Goal: Use online tool/utility

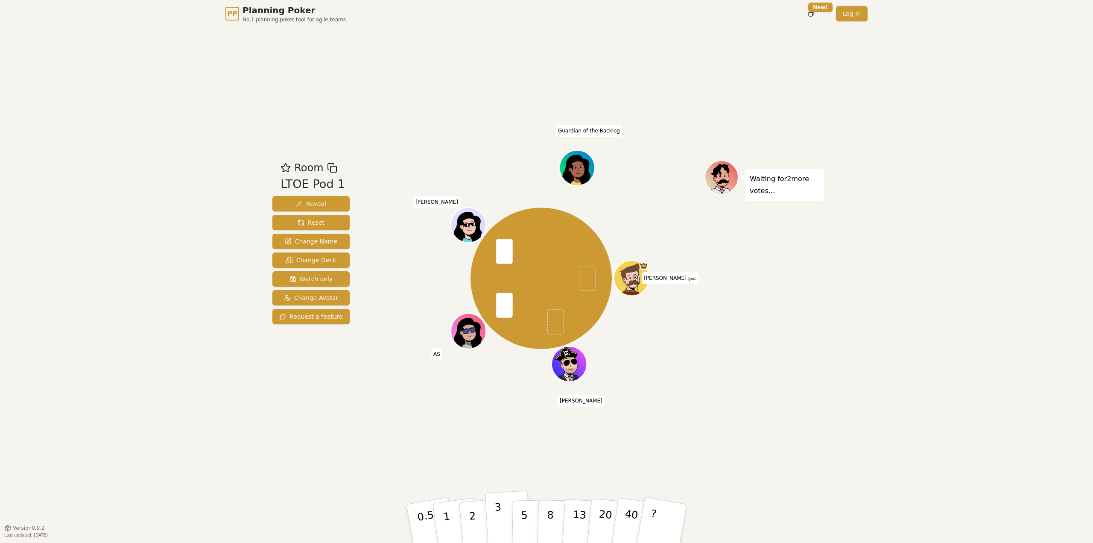
click at [509, 518] on button "3" at bounding box center [508, 523] width 47 height 67
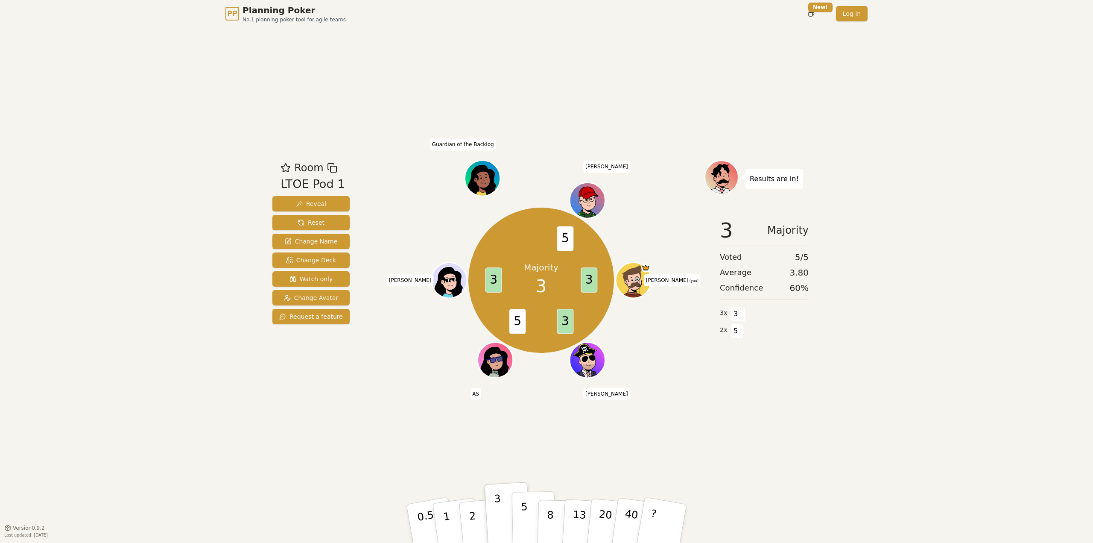
click at [526, 523] on p "5" at bounding box center [524, 523] width 7 height 46
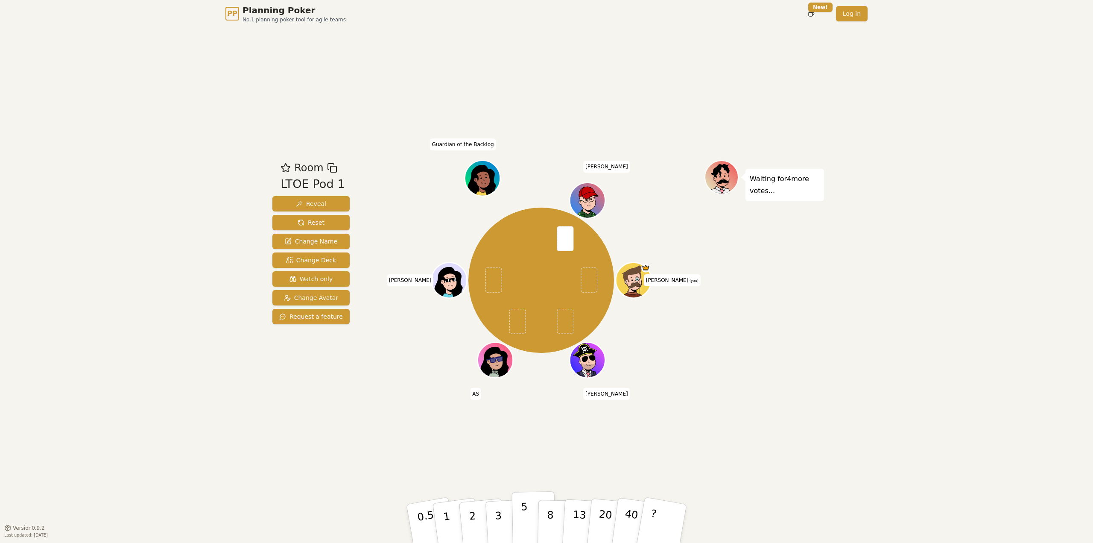
click at [525, 532] on p "5" at bounding box center [524, 523] width 7 height 46
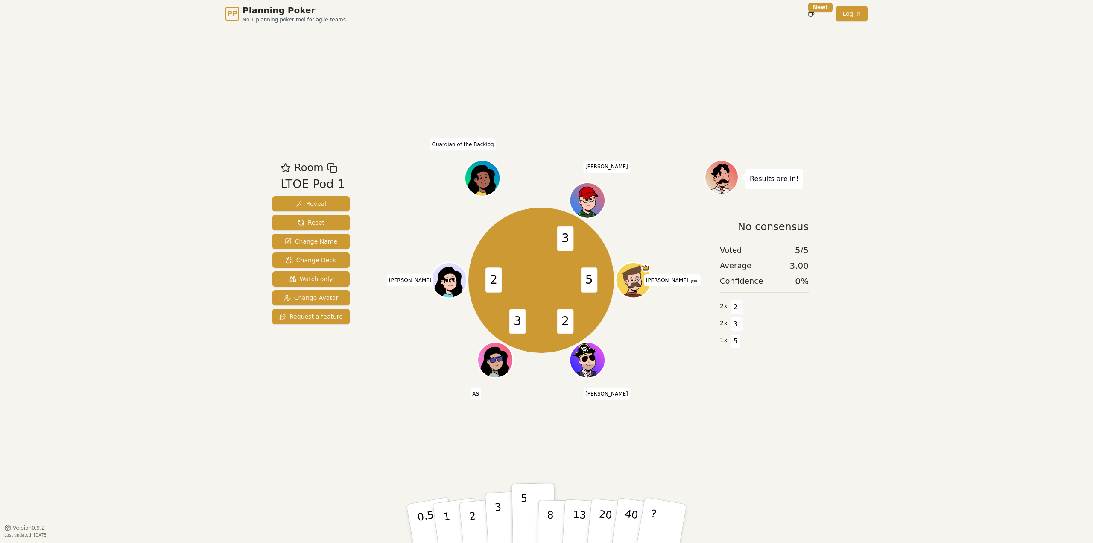
click at [505, 514] on button "3" at bounding box center [508, 523] width 47 height 67
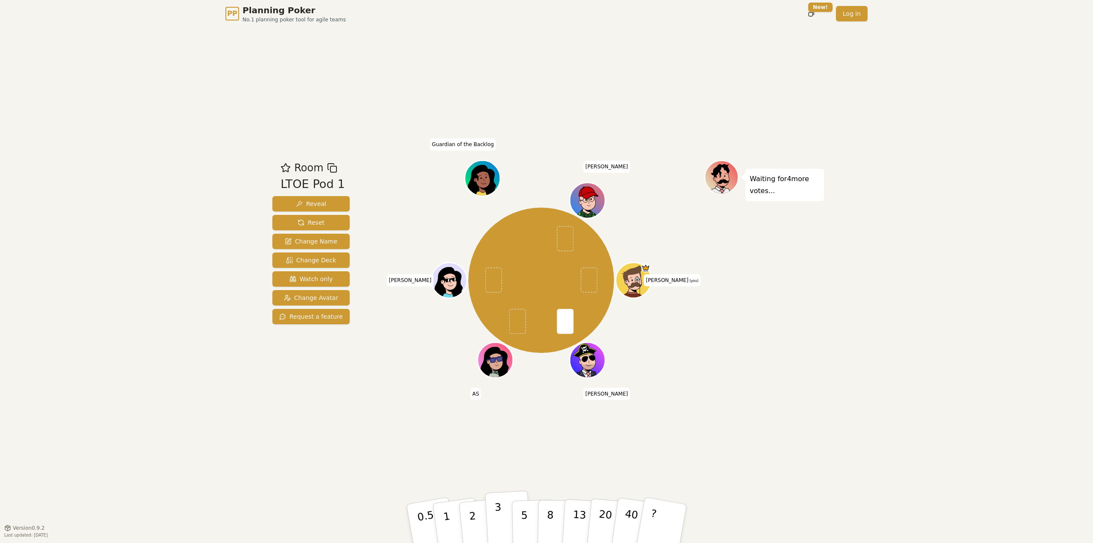
click at [497, 515] on p "3" at bounding box center [498, 524] width 9 height 47
click at [501, 510] on button "3" at bounding box center [508, 523] width 47 height 67
click at [467, 522] on button "2" at bounding box center [482, 524] width 49 height 68
click at [455, 503] on button "1" at bounding box center [456, 523] width 51 height 69
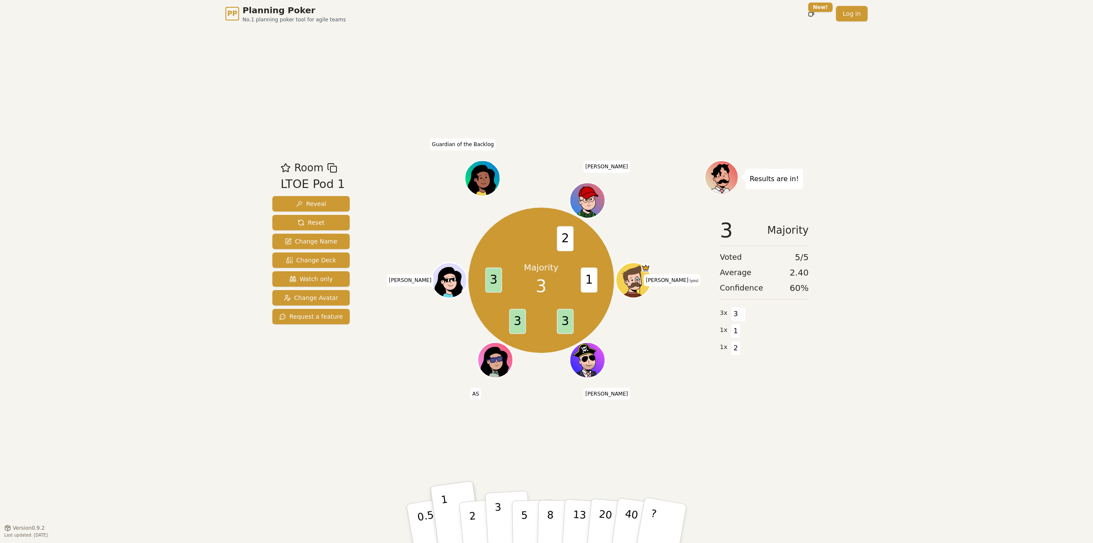
click at [489, 531] on button "3" at bounding box center [508, 523] width 47 height 67
